Goal: Task Accomplishment & Management: Manage account settings

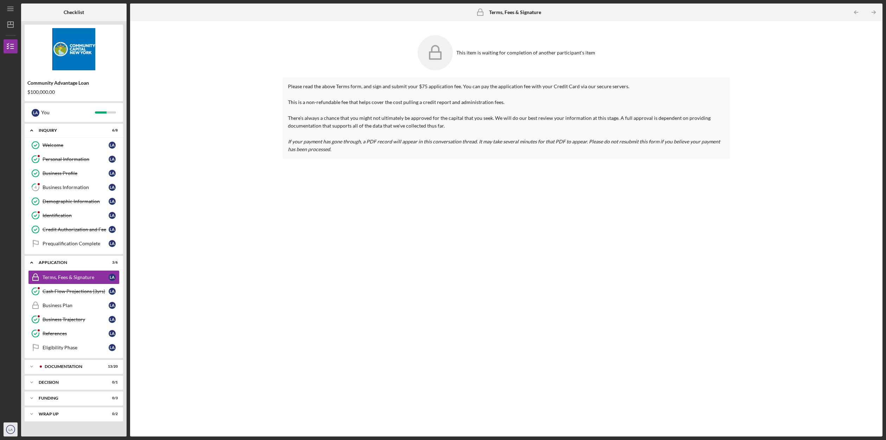
click at [12, 428] on text "LA" at bounding box center [10, 430] width 4 height 4
click at [13, 412] on link "Logout" at bounding box center [42, 413] width 77 height 14
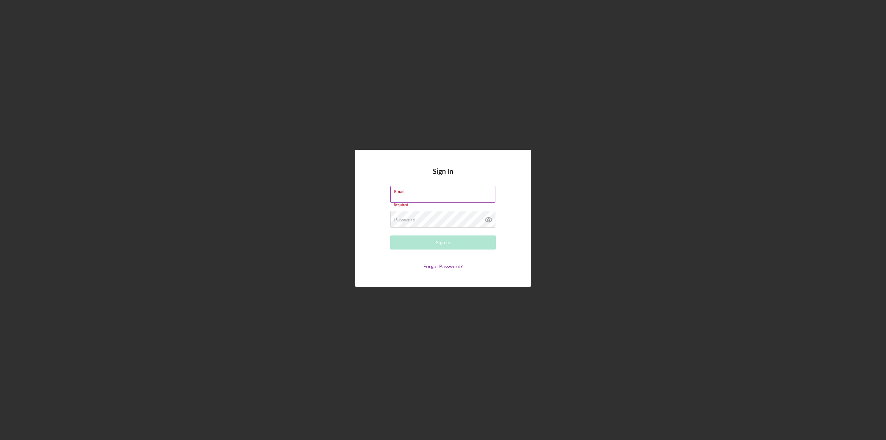
click at [400, 192] on label "Email" at bounding box center [444, 190] width 101 height 8
click at [400, 192] on input "Email" at bounding box center [442, 194] width 105 height 17
paste input "[EMAIL_ADDRESS][DOMAIN_NAME]"
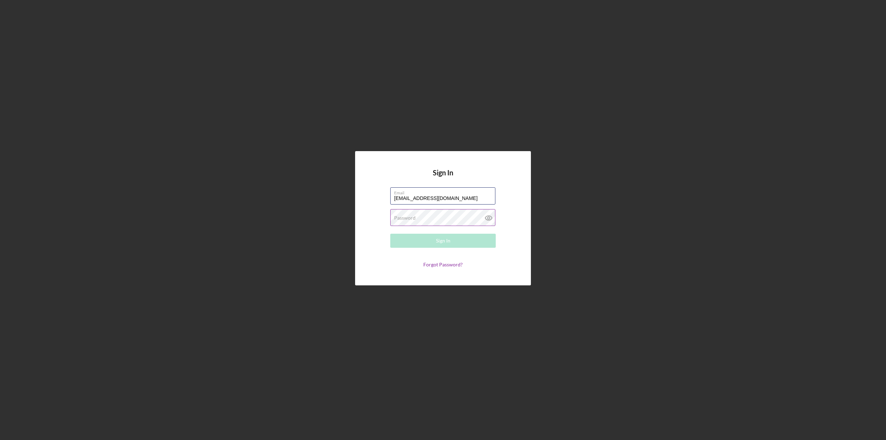
type input "[EMAIL_ADDRESS][DOMAIN_NAME]"
click at [406, 220] on label "Password" at bounding box center [404, 218] width 21 height 6
click at [493, 216] on icon at bounding box center [489, 218] width 18 height 18
click at [451, 239] on button "Sign In" at bounding box center [442, 241] width 105 height 14
